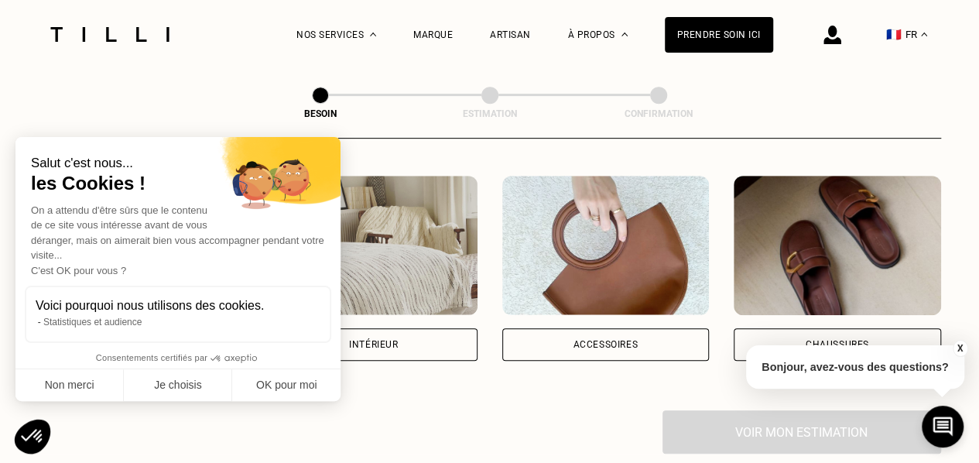
scroll to position [289, 0]
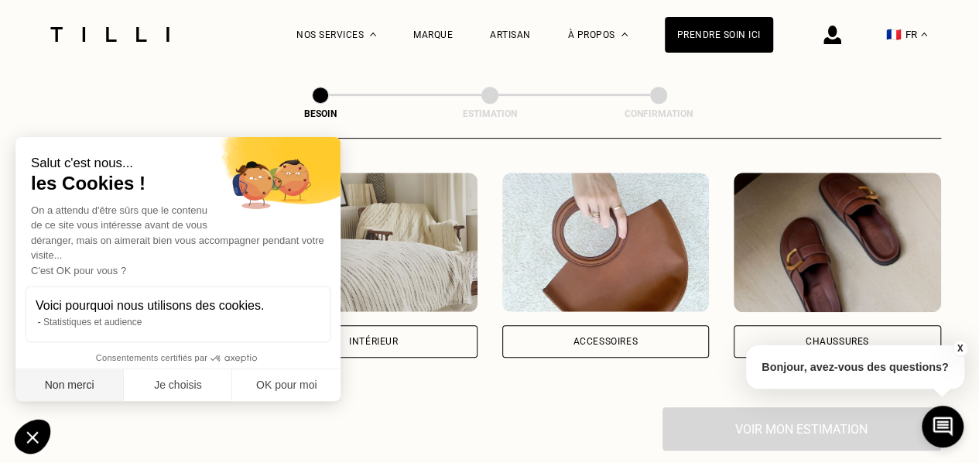
click at [57, 388] on button "Non merci" at bounding box center [69, 385] width 108 height 32
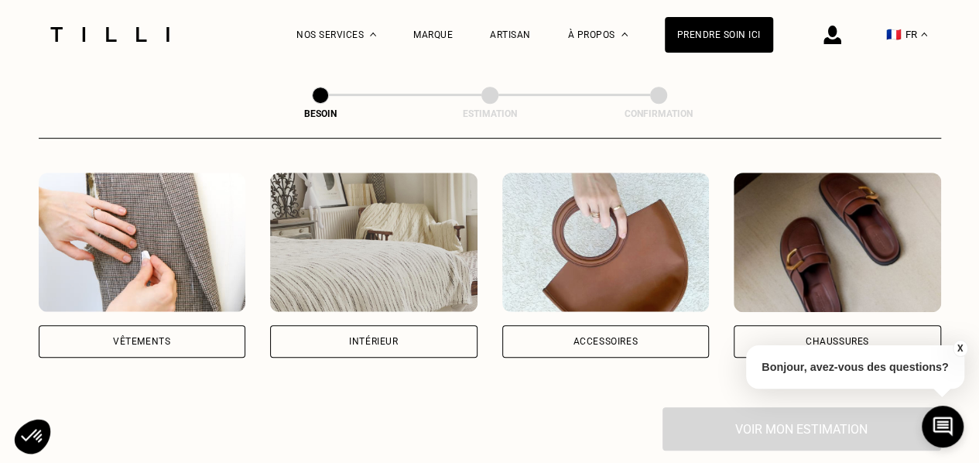
click at [164, 337] on div "Vêtements" at bounding box center [141, 341] width 57 height 9
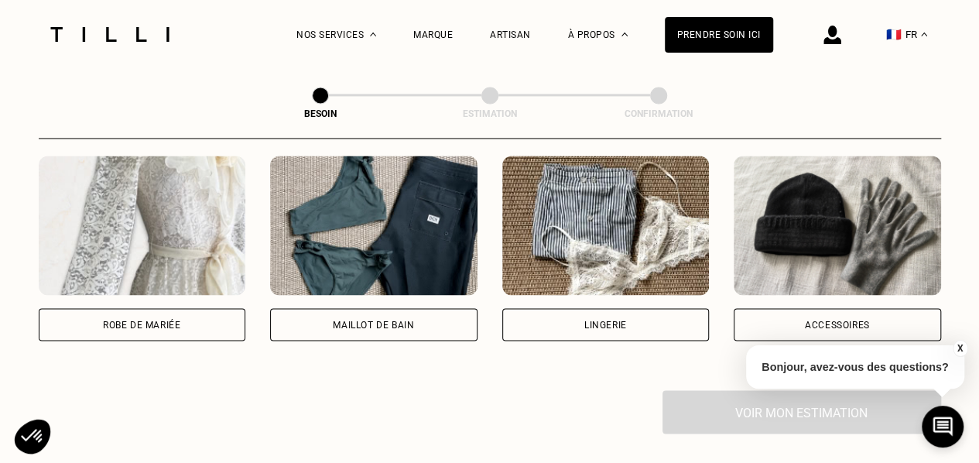
scroll to position [1159, 0]
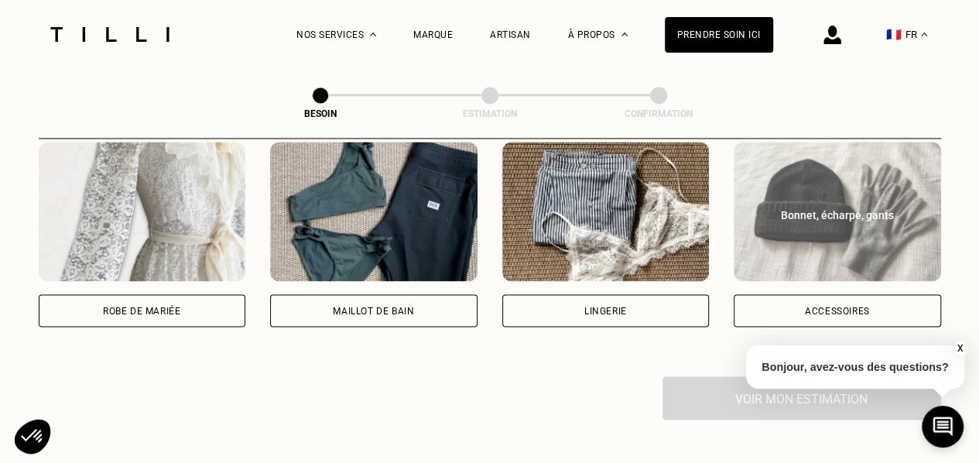
click at [854, 294] on div "Accessoires" at bounding box center [836, 310] width 207 height 32
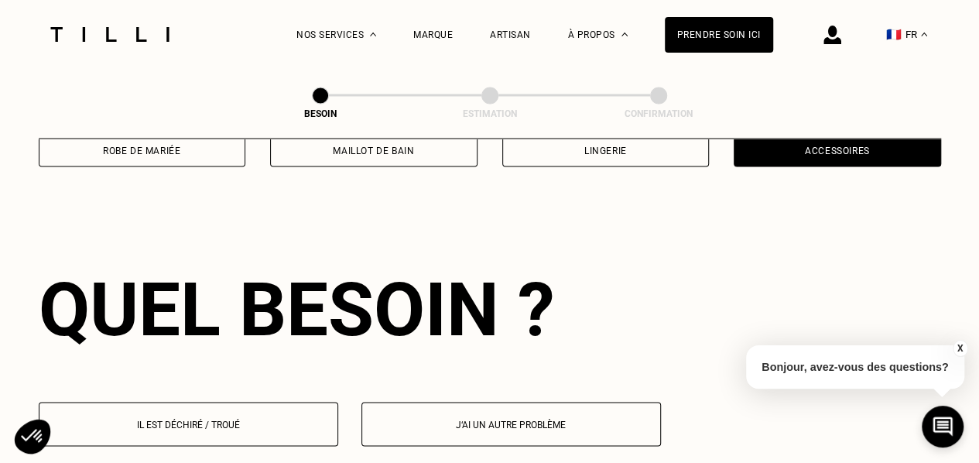
scroll to position [1346, 0]
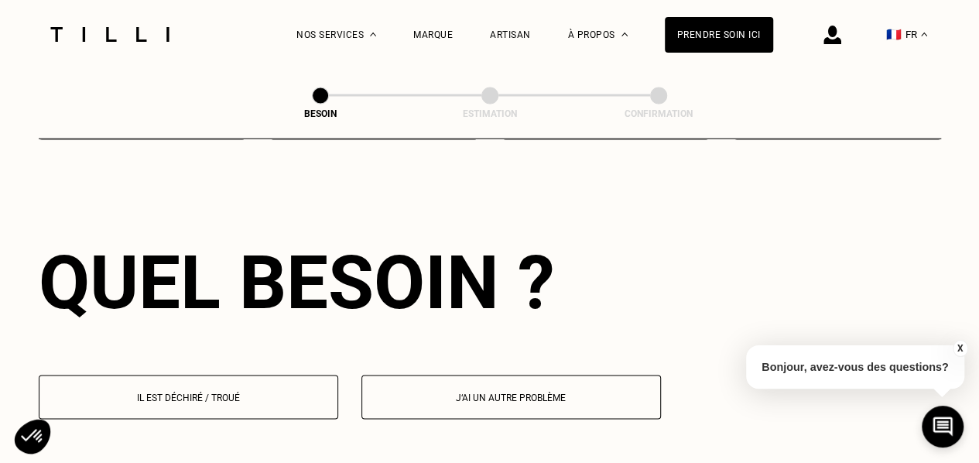
click at [448, 374] on button "J‘ai un autre problème" at bounding box center [510, 396] width 299 height 44
select select "FR"
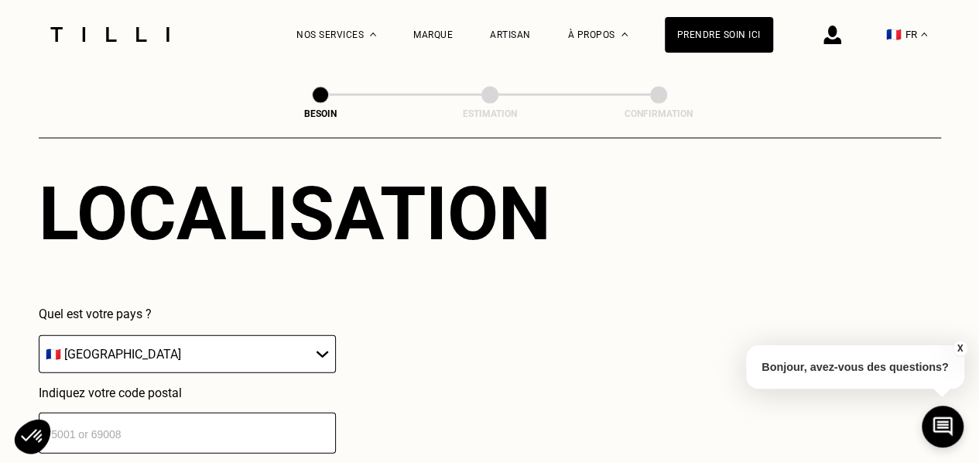
scroll to position [1744, 0]
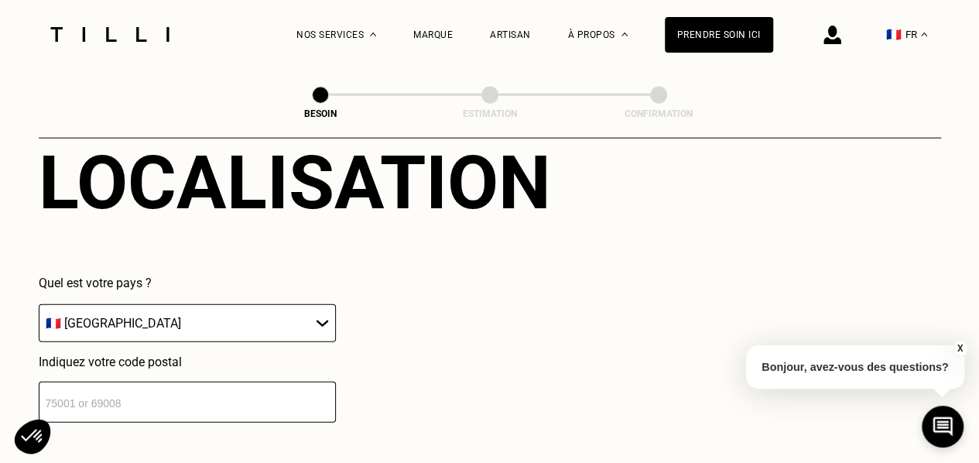
click at [286, 309] on select "🇩🇪 [GEOGRAPHIC_DATA] 🇦🇹 [GEOGRAPHIC_DATA] 🇧🇪 [GEOGRAPHIC_DATA] 🇧🇬 Bulgarie 🇨🇾 C…" at bounding box center [187, 323] width 297 height 38
click at [261, 385] on input "number" at bounding box center [187, 401] width 297 height 41
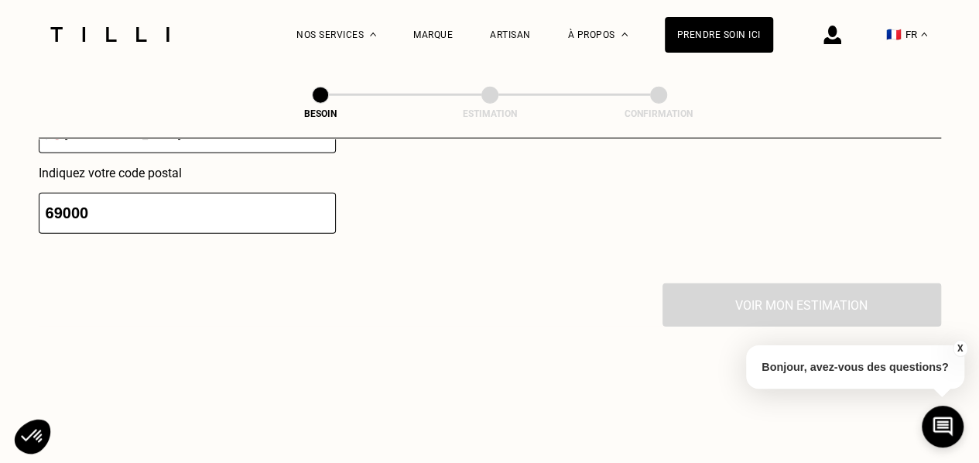
scroll to position [2031, 0]
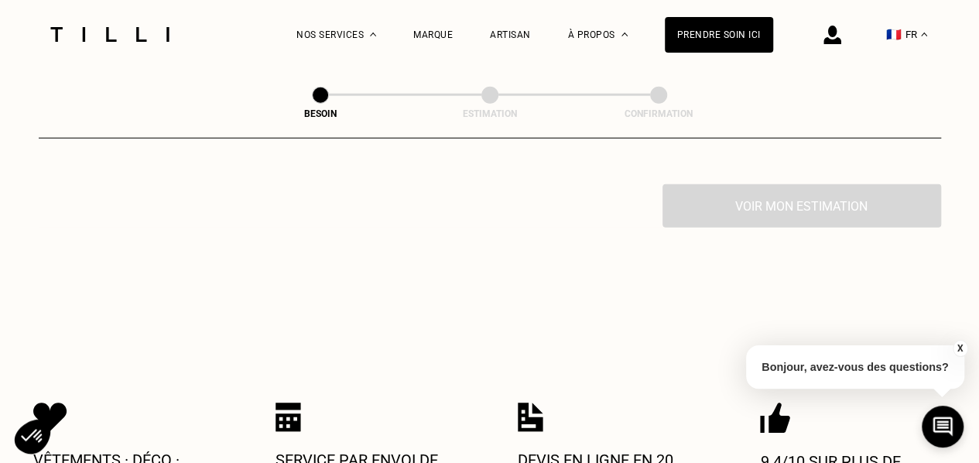
type input "69000"
click at [723, 205] on div "Voir mon estimation" at bounding box center [490, 205] width 902 height 43
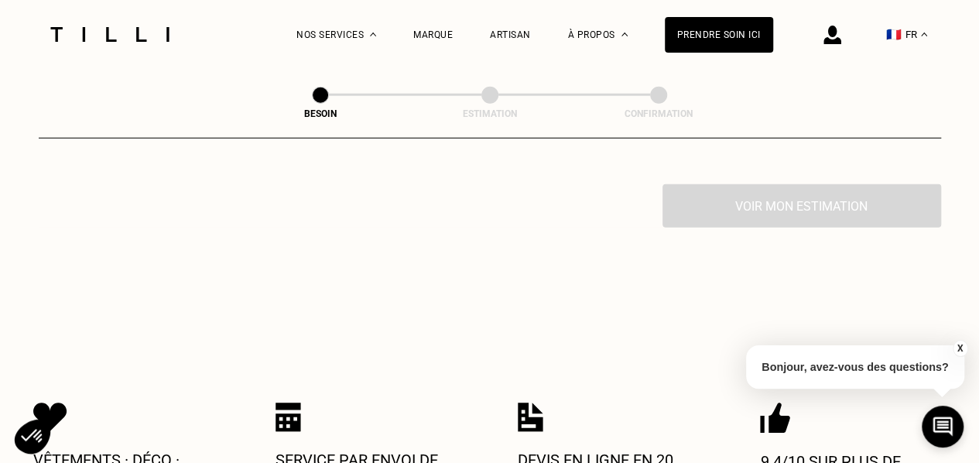
click at [723, 205] on div "Voir mon estimation" at bounding box center [490, 205] width 902 height 43
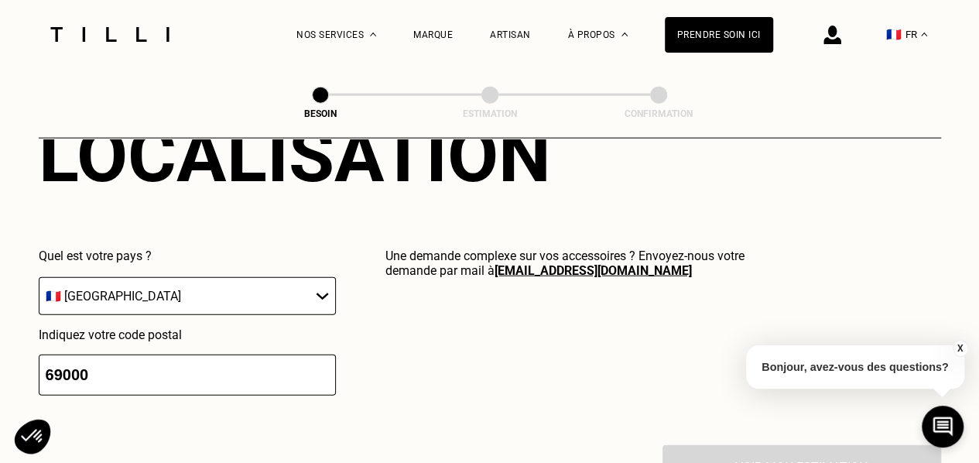
scroll to position [1768, 0]
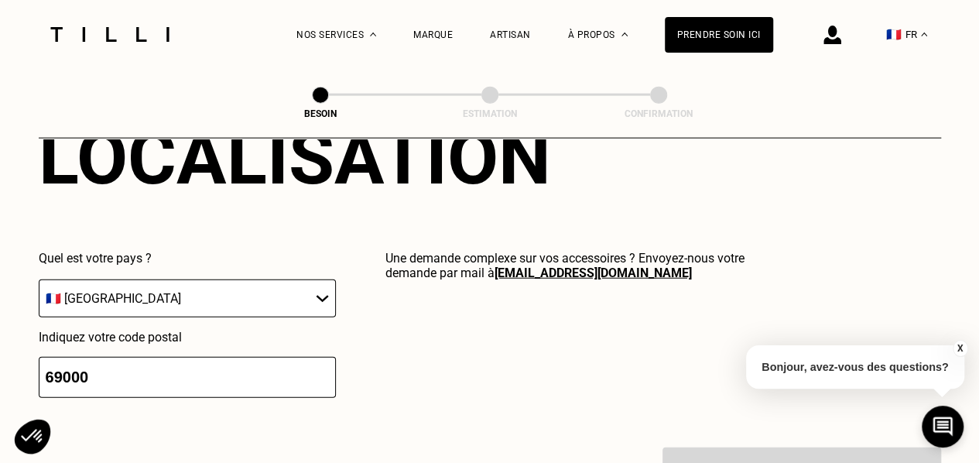
click at [335, 285] on div "Quel est votre pays ? 🇩🇪 [GEOGRAPHIC_DATA] 🇦🇹 [GEOGRAPHIC_DATA] 🇧🇪 [GEOGRAPHIC_…" at bounding box center [397, 324] width 716 height 147
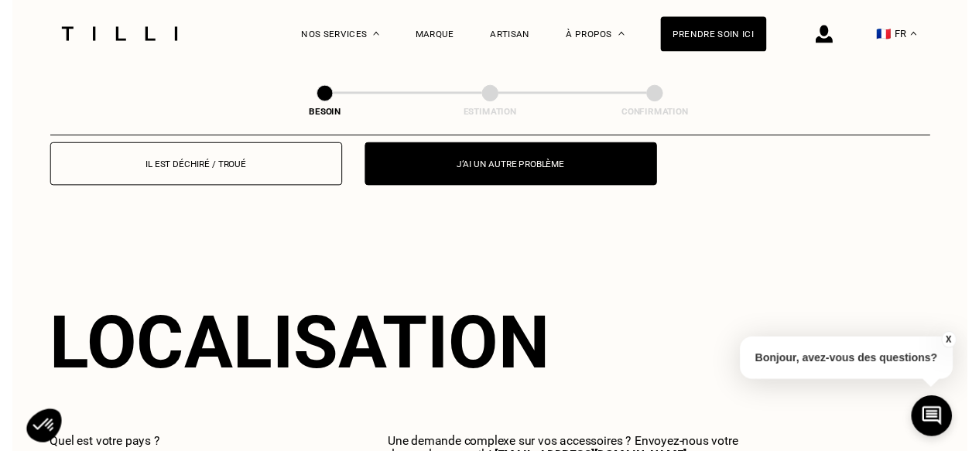
scroll to position [1533, 0]
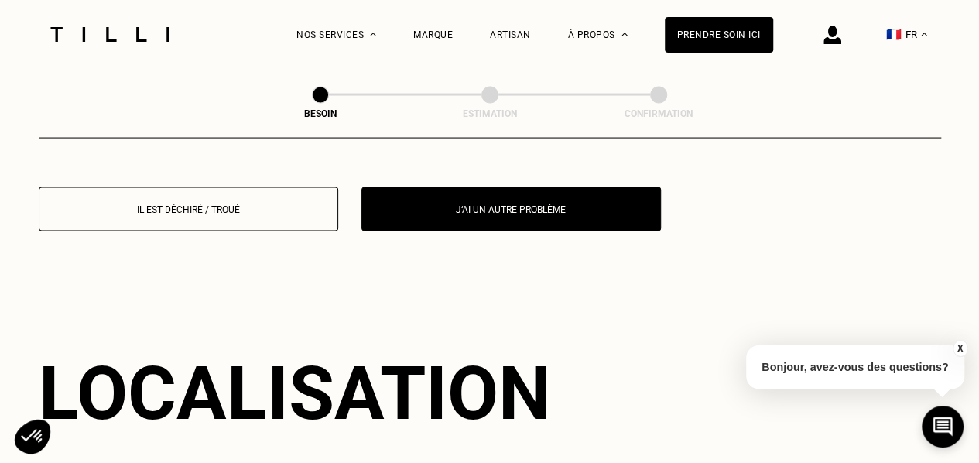
click at [248, 215] on button "Il est déchiré / troué" at bounding box center [188, 209] width 299 height 44
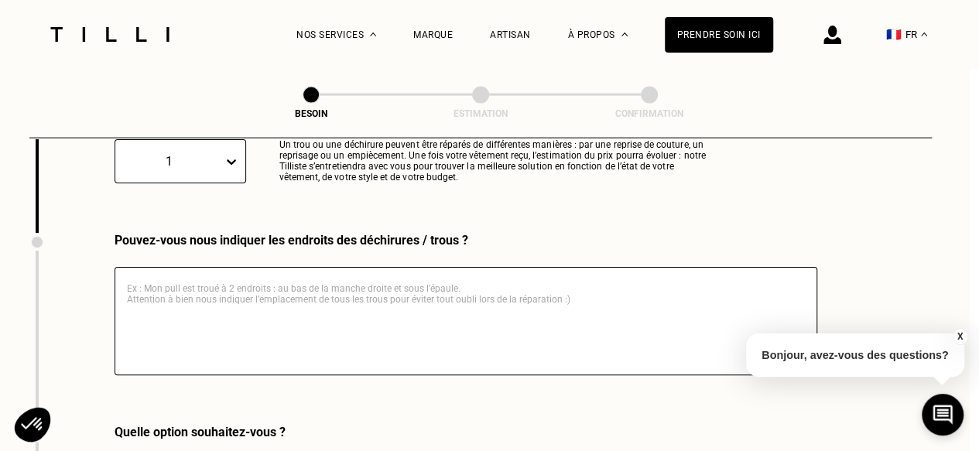
scroll to position [1732, 9]
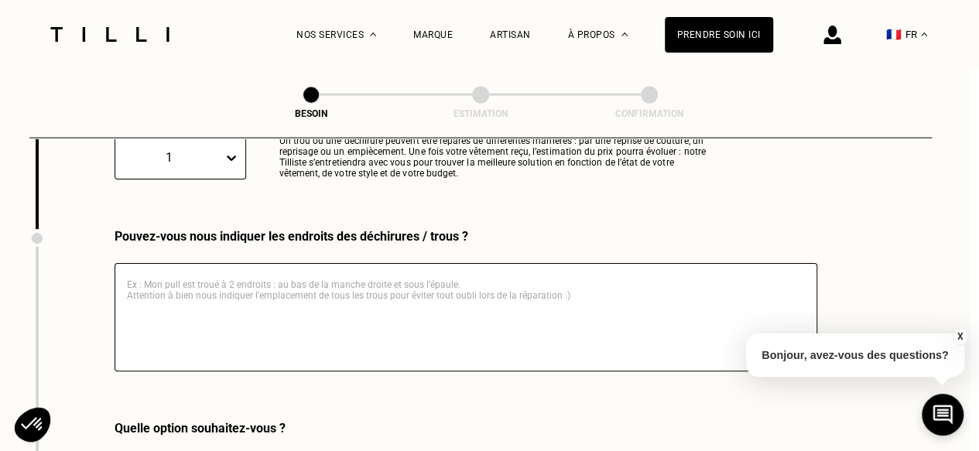
click at [302, 269] on textarea at bounding box center [465, 317] width 702 height 108
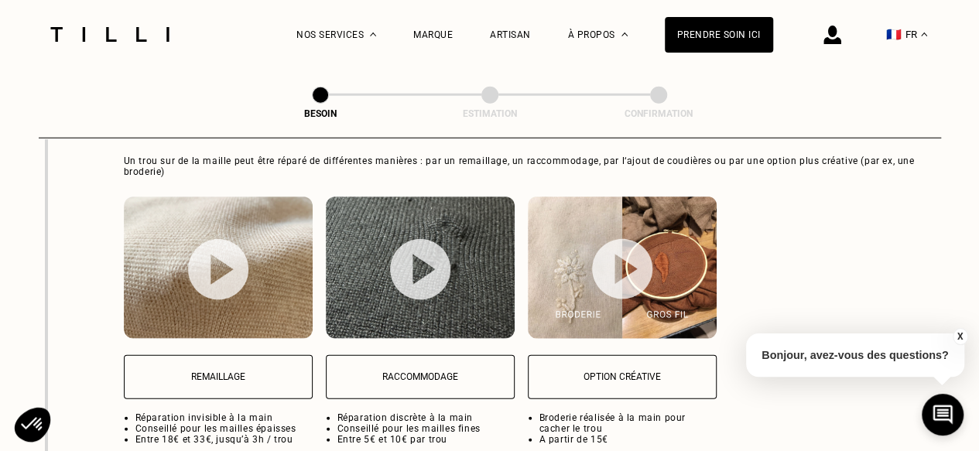
scroll to position [2032, 0]
click at [591, 372] on p "Option créative" at bounding box center [622, 376] width 172 height 11
select select "FR"
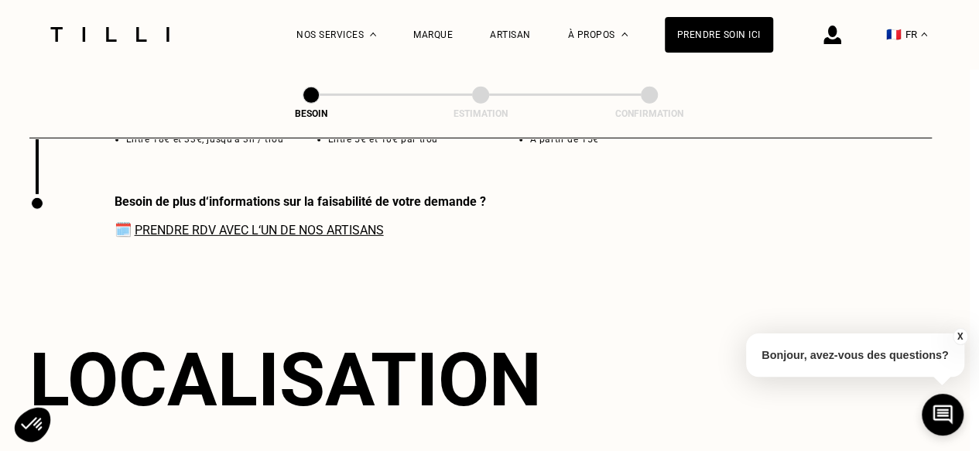
scroll to position [2344, 9]
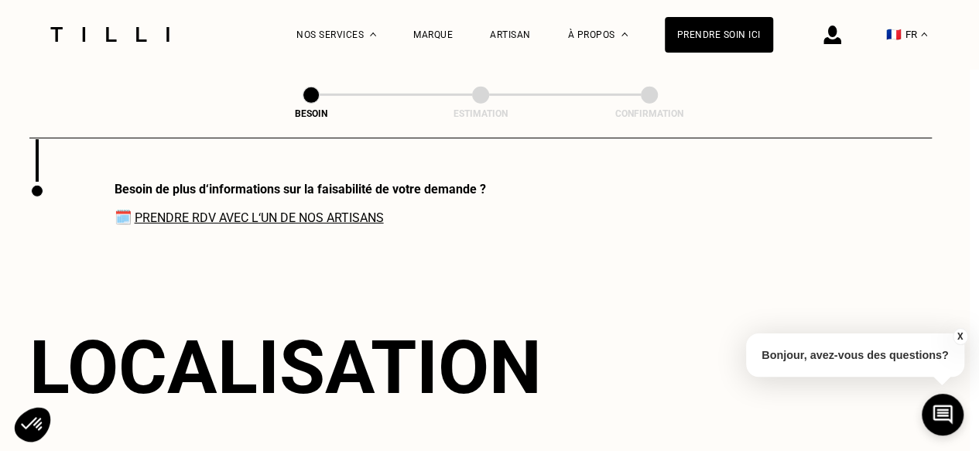
click at [255, 210] on link "Prendre RDV avec l‘un de nos artisans" at bounding box center [259, 217] width 249 height 15
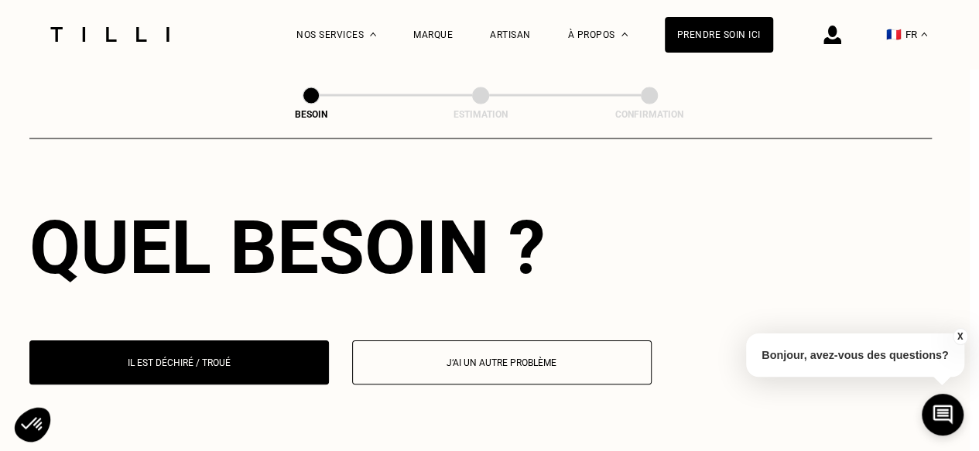
scroll to position [1379, 9]
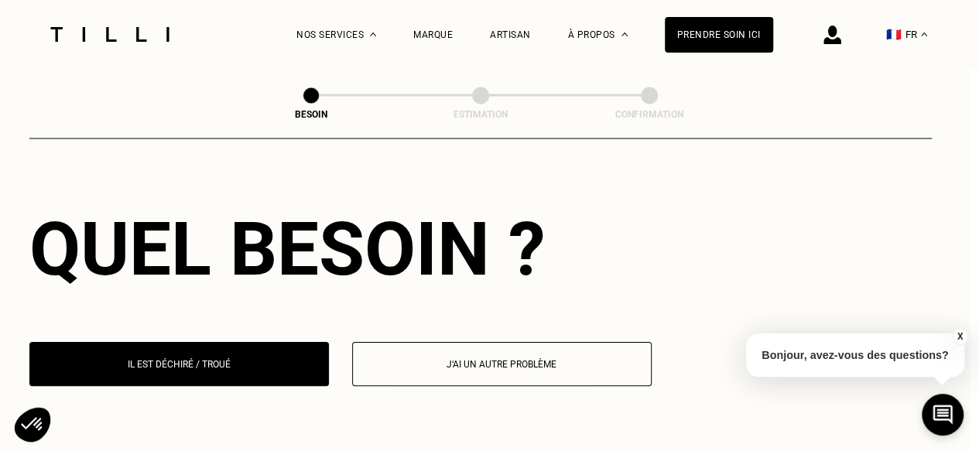
click at [532, 342] on button "J‘ai un autre problème" at bounding box center [501, 364] width 299 height 44
select select "FR"
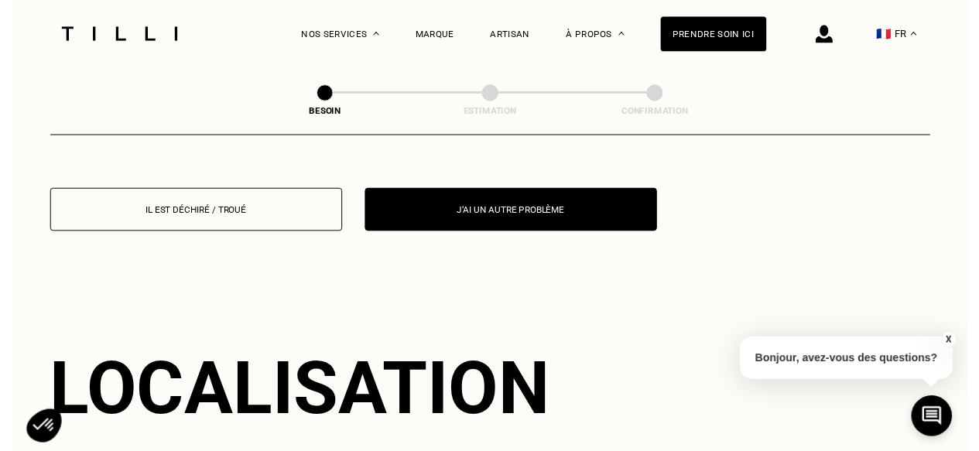
scroll to position [1527, 0]
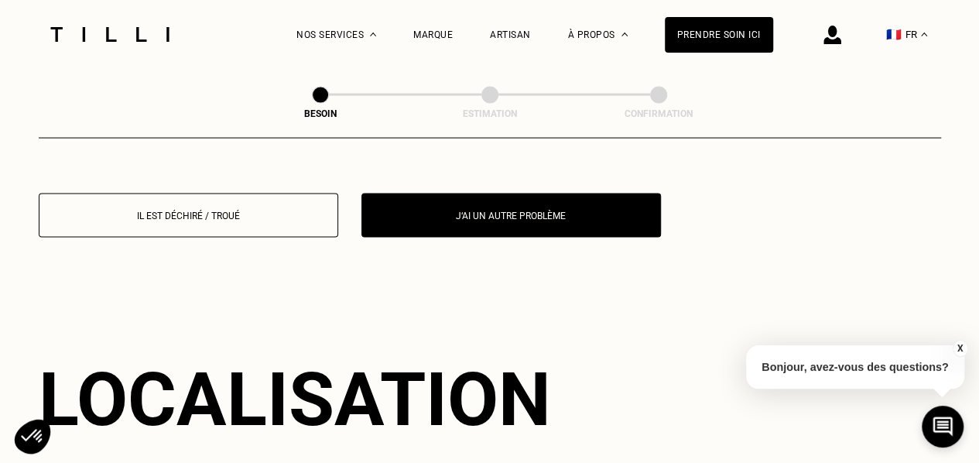
click at [227, 210] on p "Il est déchiré / troué" at bounding box center [188, 215] width 282 height 11
select select "FR"
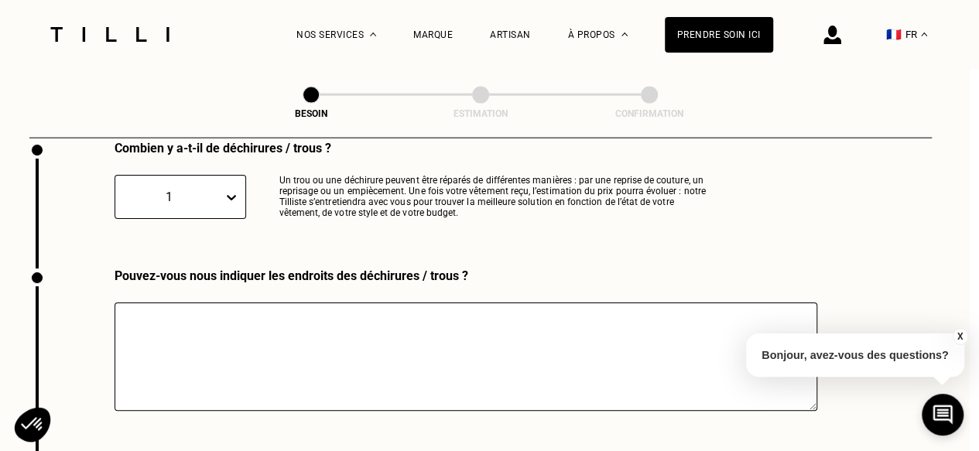
scroll to position [1693, 9]
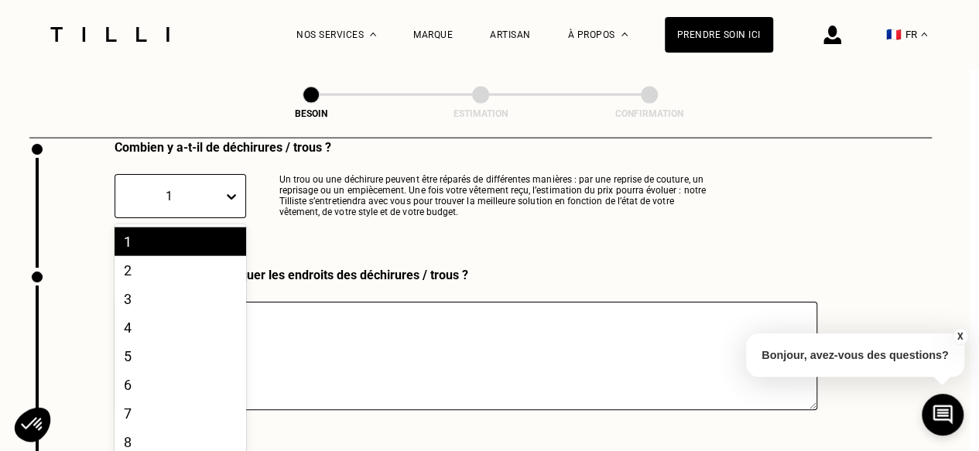
click at [242, 184] on div at bounding box center [235, 197] width 22 height 28
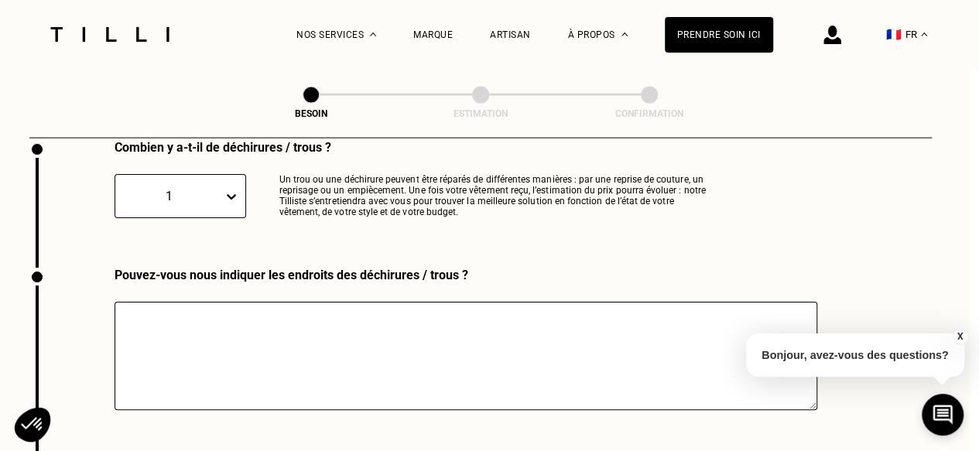
click at [242, 184] on div at bounding box center [235, 197] width 22 height 28
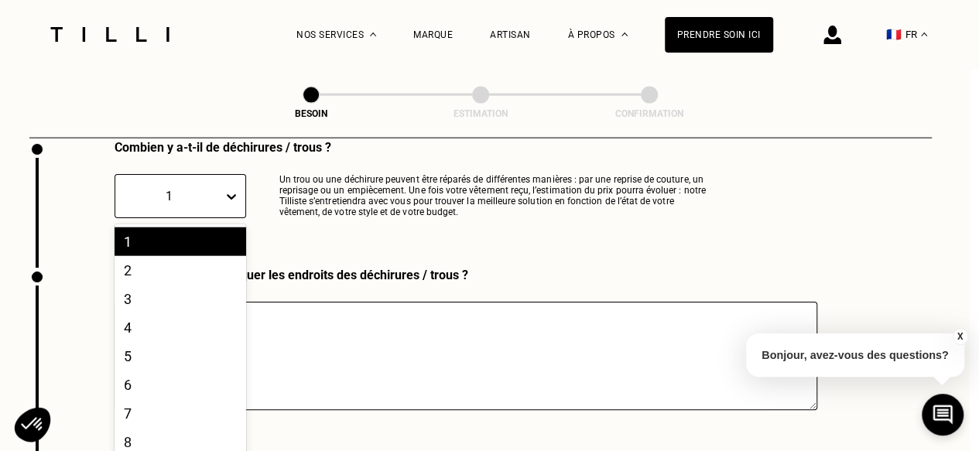
click at [242, 184] on div at bounding box center [235, 197] width 22 height 28
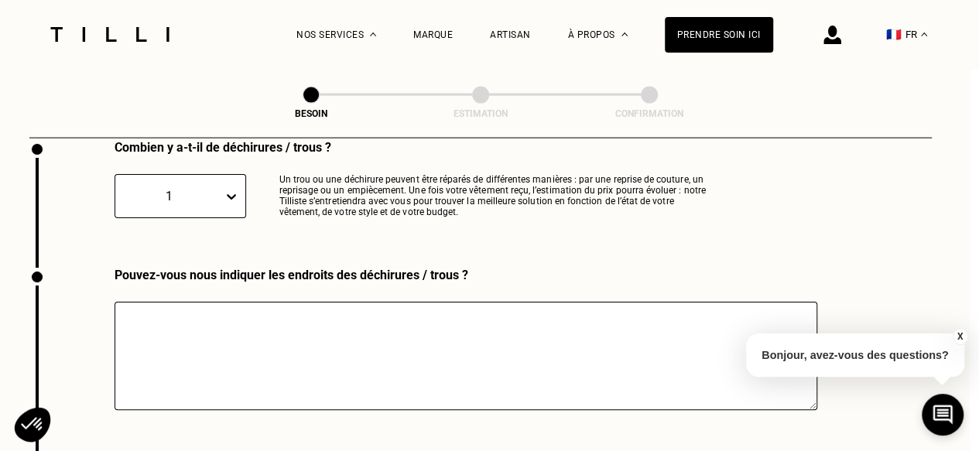
click at [296, 337] on textarea at bounding box center [465, 356] width 702 height 108
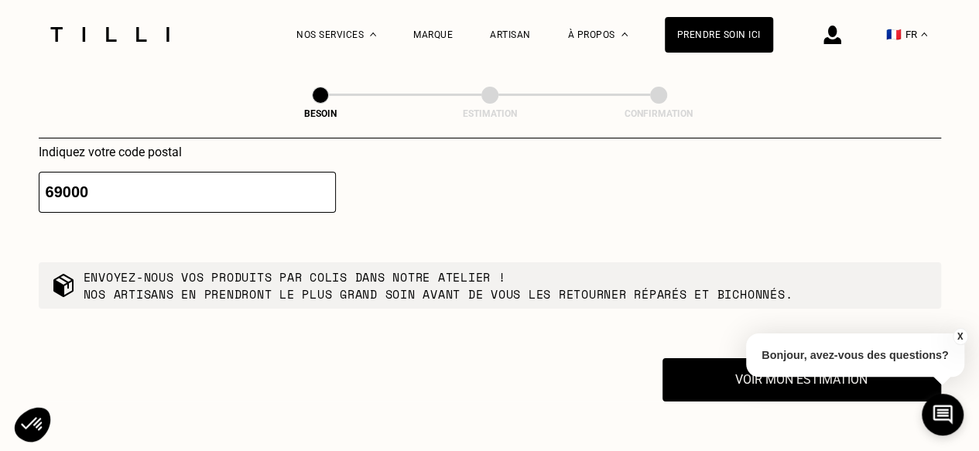
scroll to position [2742, 0]
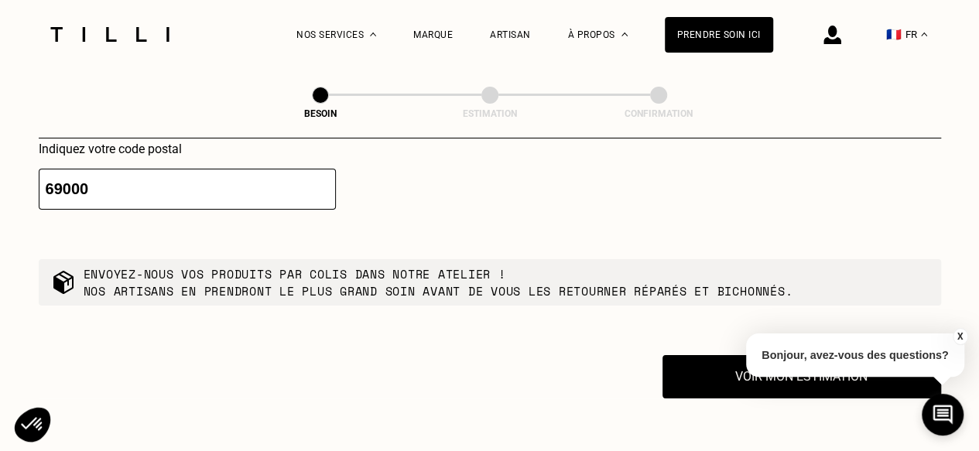
drag, startPoint x: 526, startPoint y: 298, endPoint x: 578, endPoint y: 279, distance: 55.1
click at [578, 279] on div "Envoyez-nous vos produits par colis dans notre atelier ! Nos artisans en prendr…" at bounding box center [490, 282] width 902 height 46
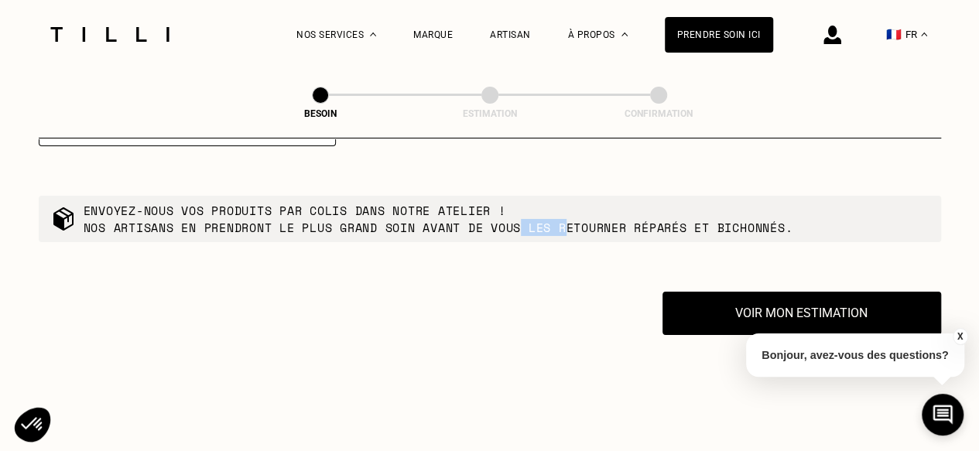
scroll to position [2816, 0]
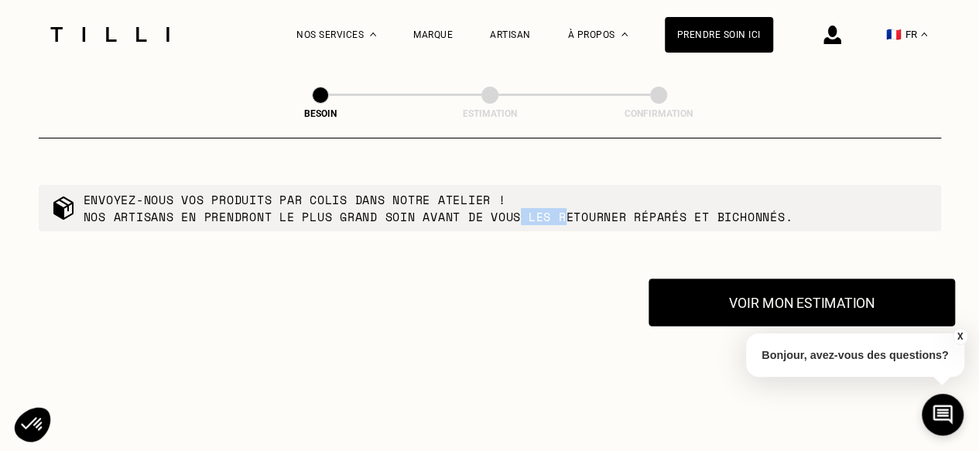
click at [679, 294] on button "Voir mon estimation" at bounding box center [801, 302] width 306 height 48
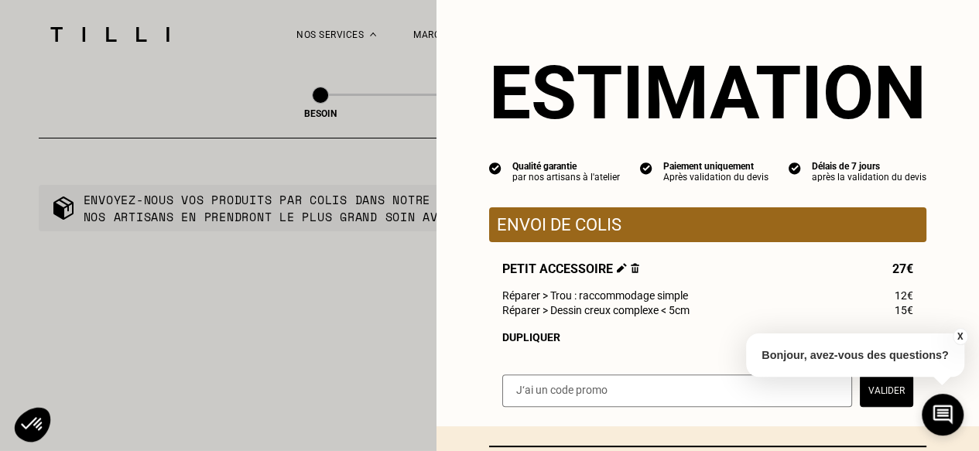
click at [957, 334] on button "X" at bounding box center [959, 336] width 15 height 17
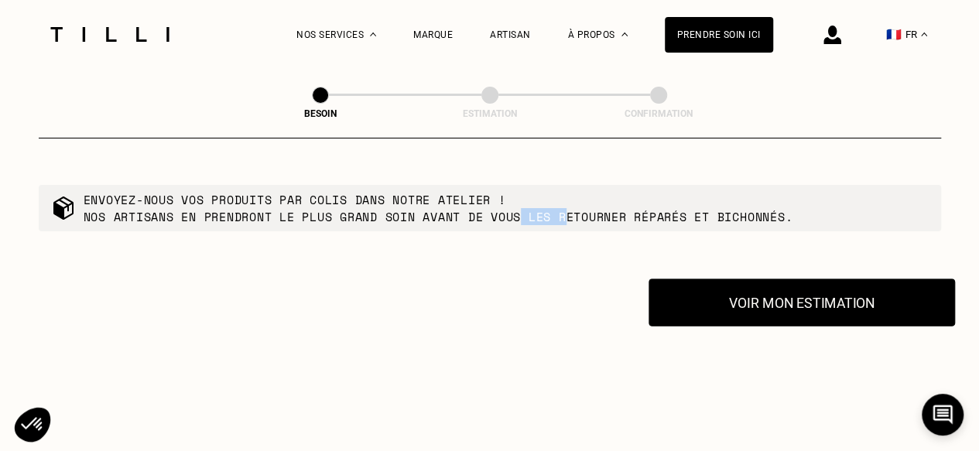
click at [852, 290] on button "Voir mon estimation" at bounding box center [801, 302] width 306 height 48
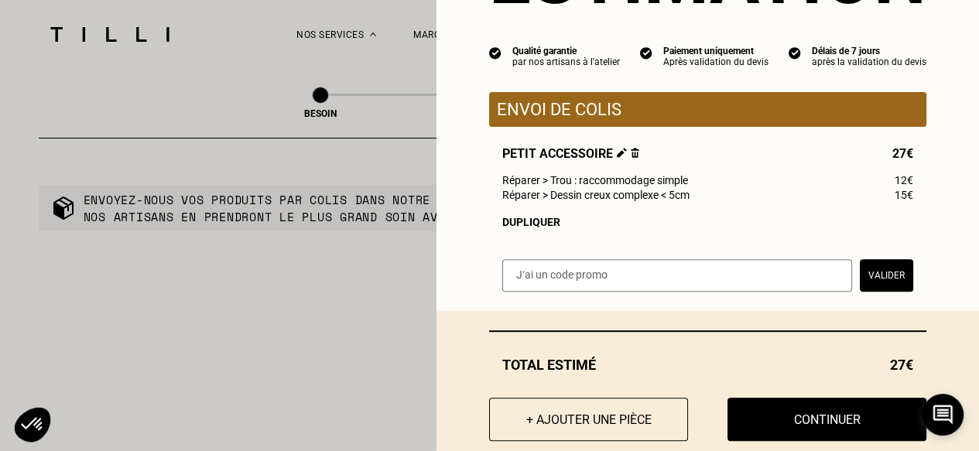
scroll to position [150, 0]
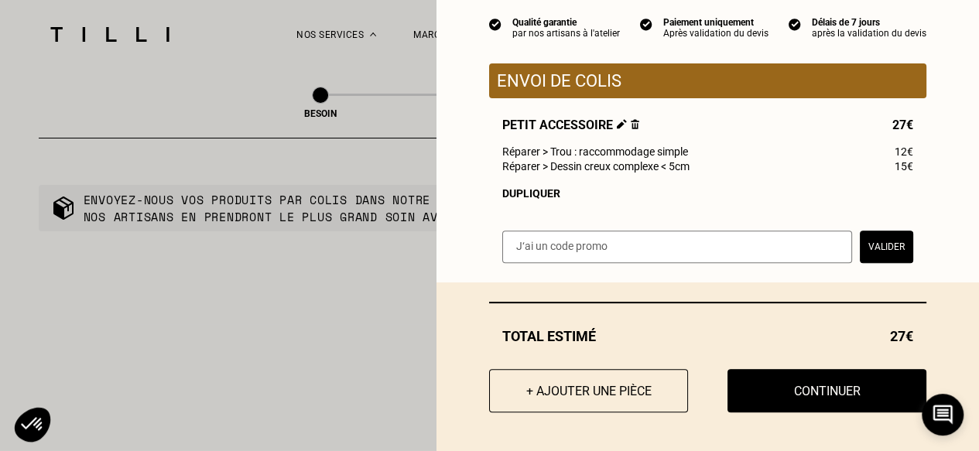
click at [617, 123] on img at bounding box center [622, 124] width 10 height 10
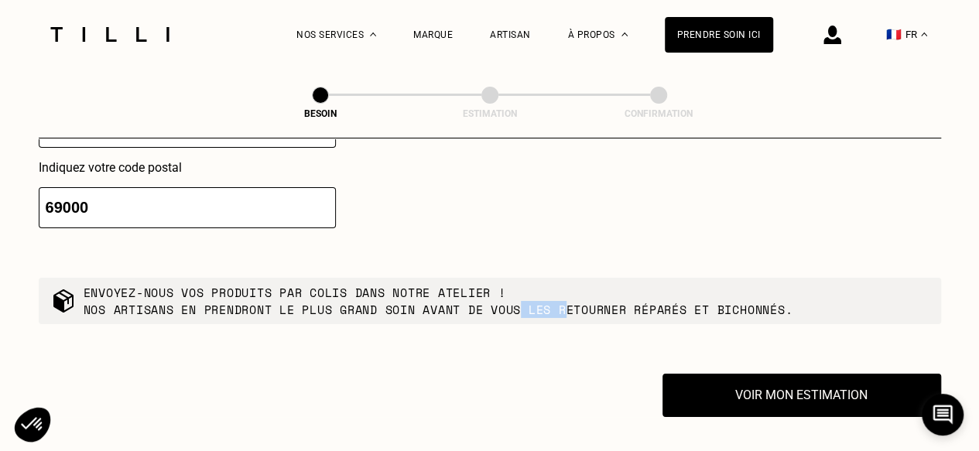
scroll to position [2724, 0]
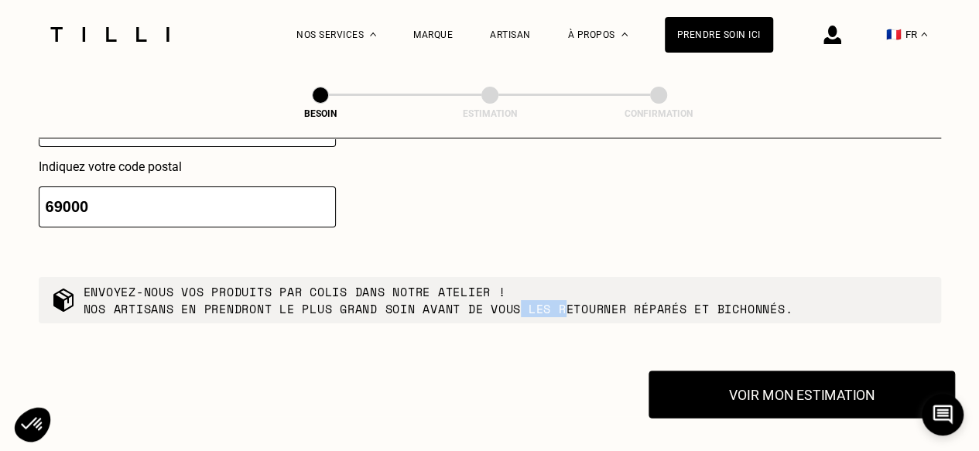
click at [753, 386] on button "Voir mon estimation" at bounding box center [801, 395] width 306 height 48
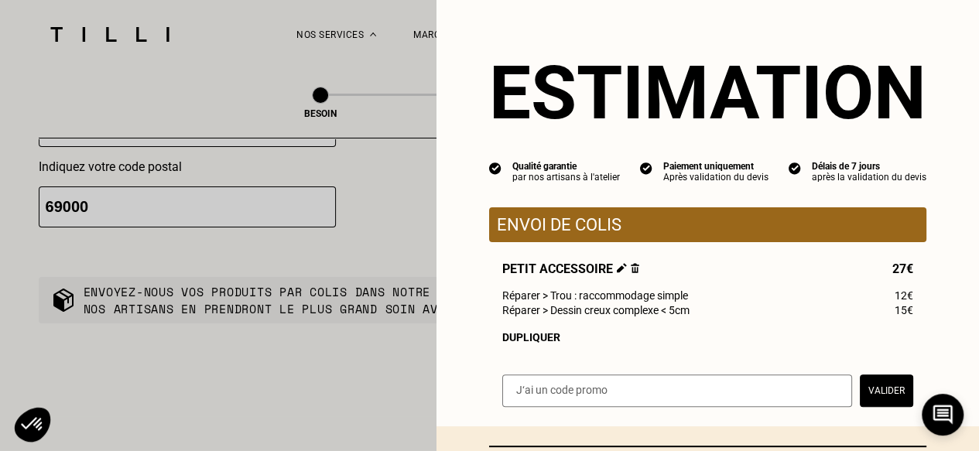
scroll to position [150, 0]
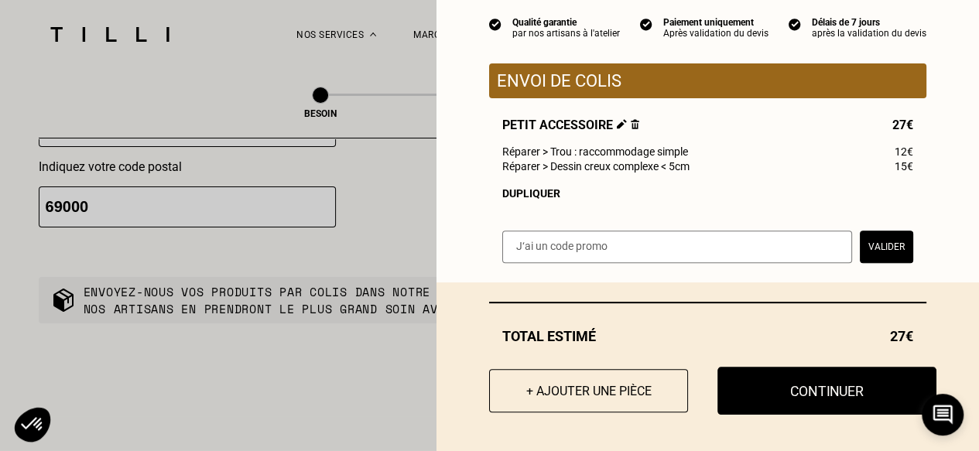
click at [769, 393] on button "Continuer" at bounding box center [826, 391] width 219 height 48
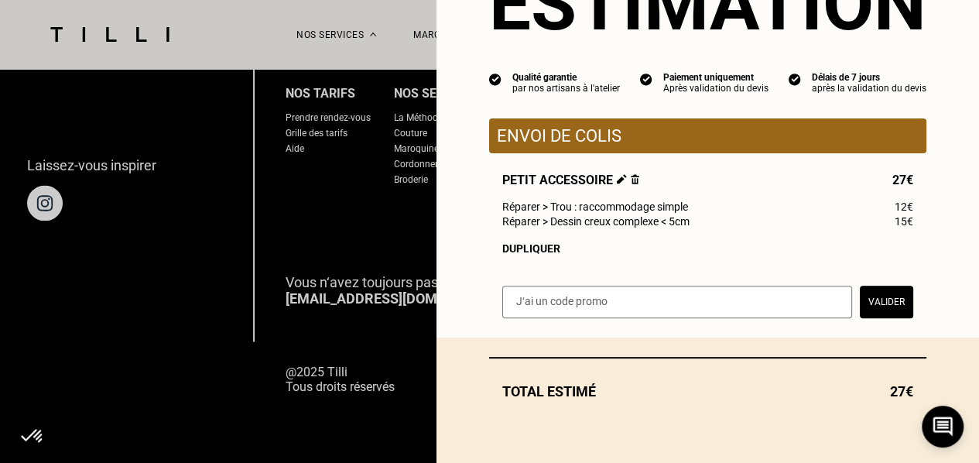
scroll to position [94, 0]
